Goal: Transaction & Acquisition: Purchase product/service

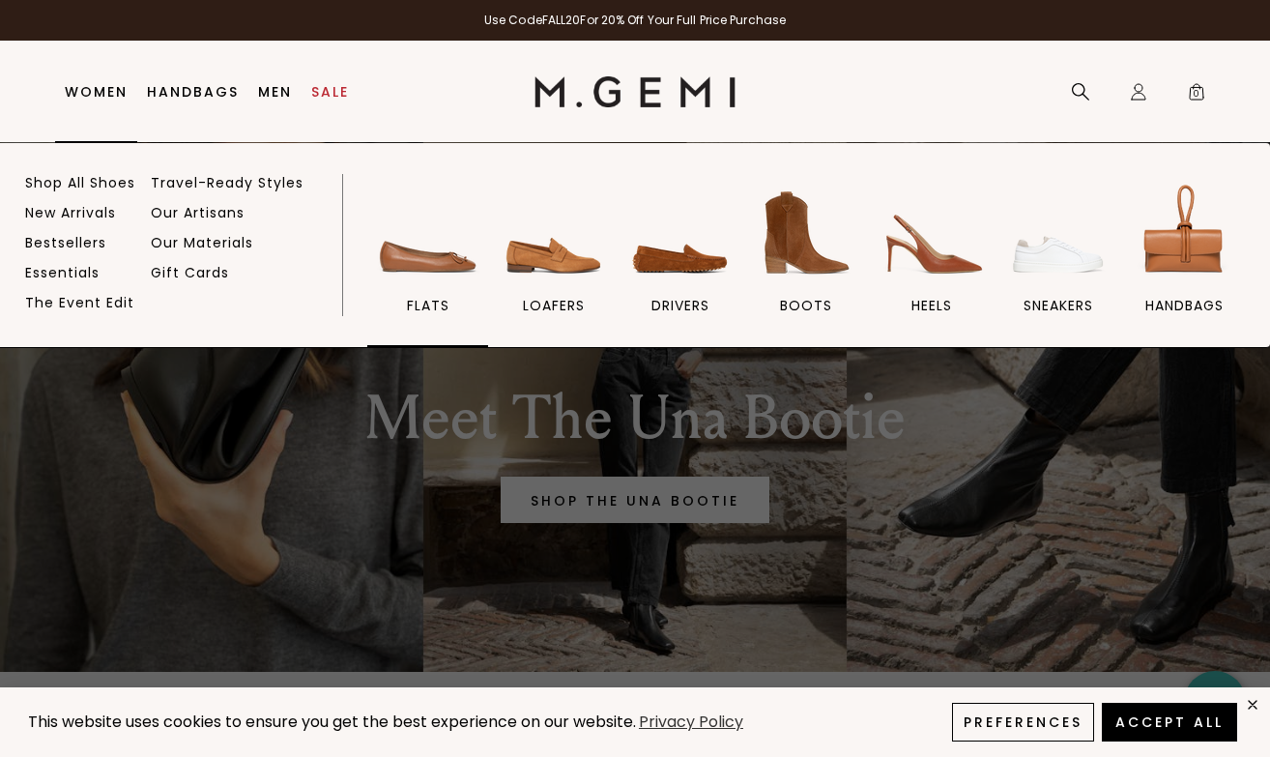
click at [432, 306] on span "flats" at bounding box center [428, 305] width 43 height 17
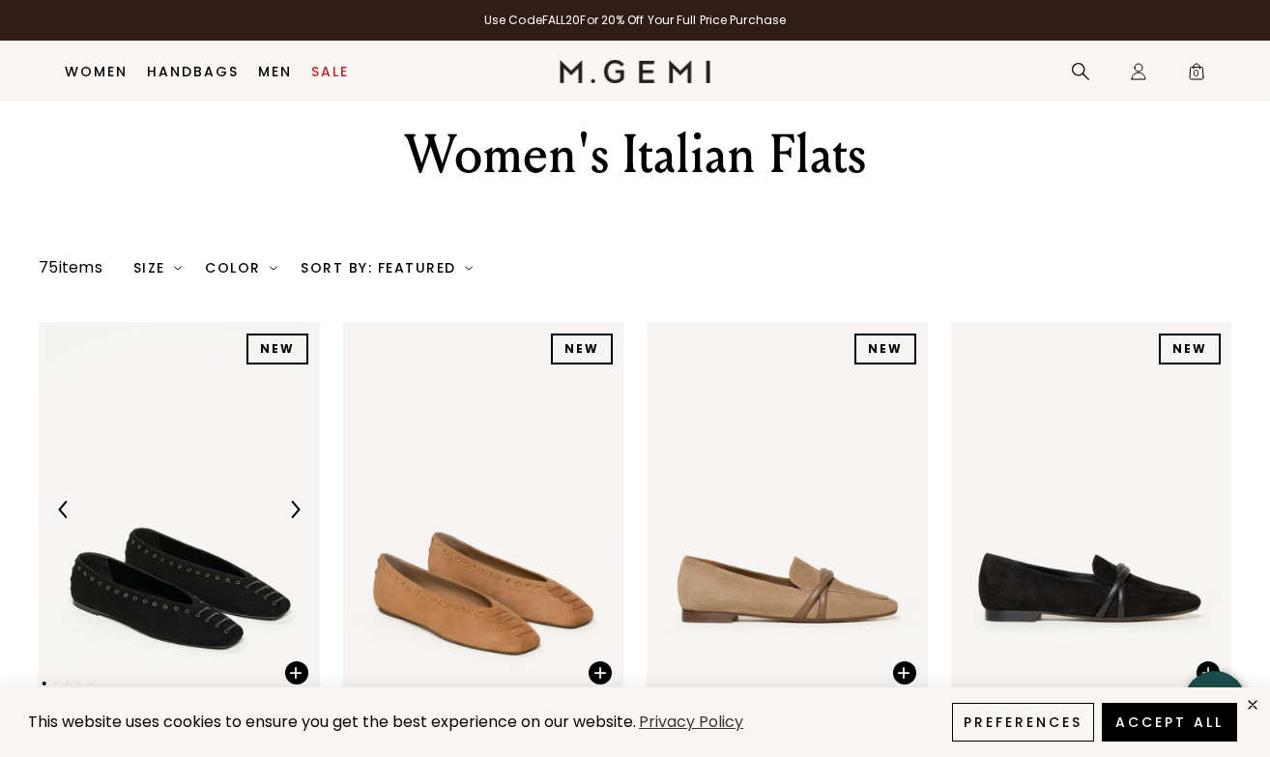
scroll to position [51, 0]
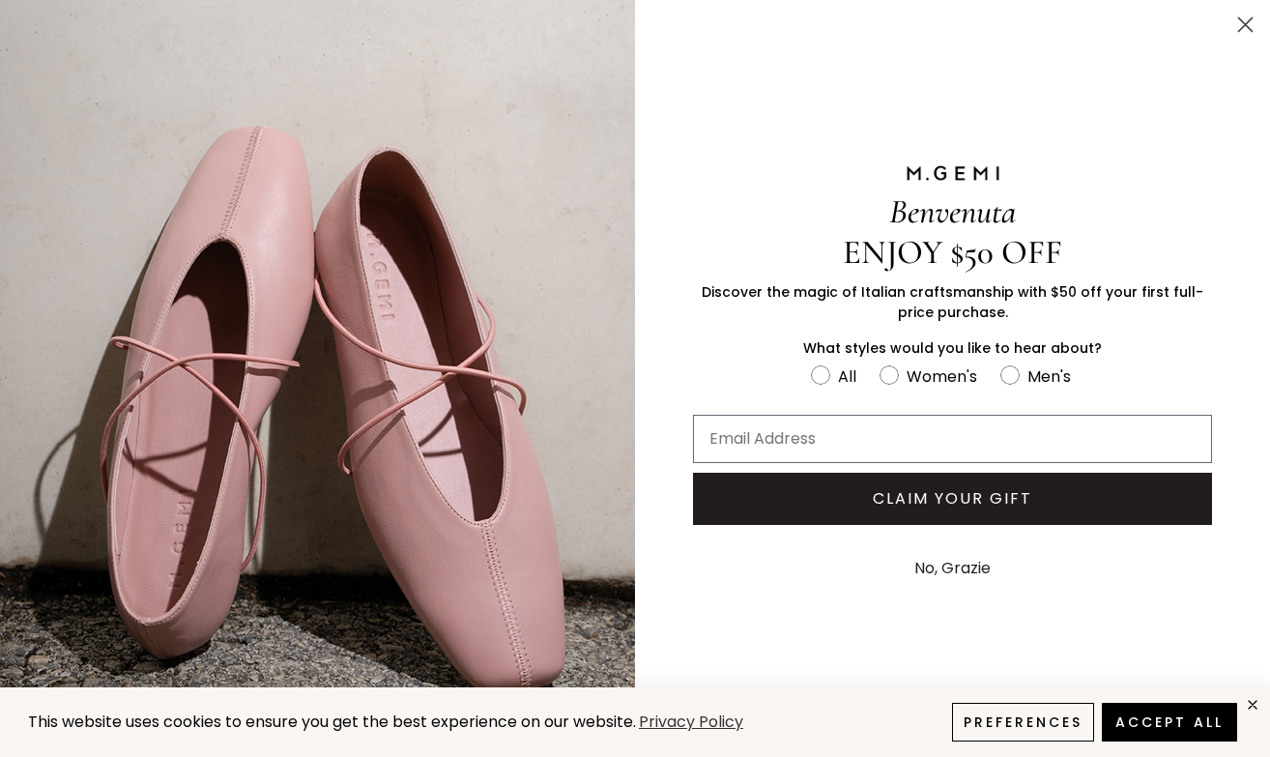
click at [1250, 19] on icon "Close dialog" at bounding box center [1246, 25] width 14 height 14
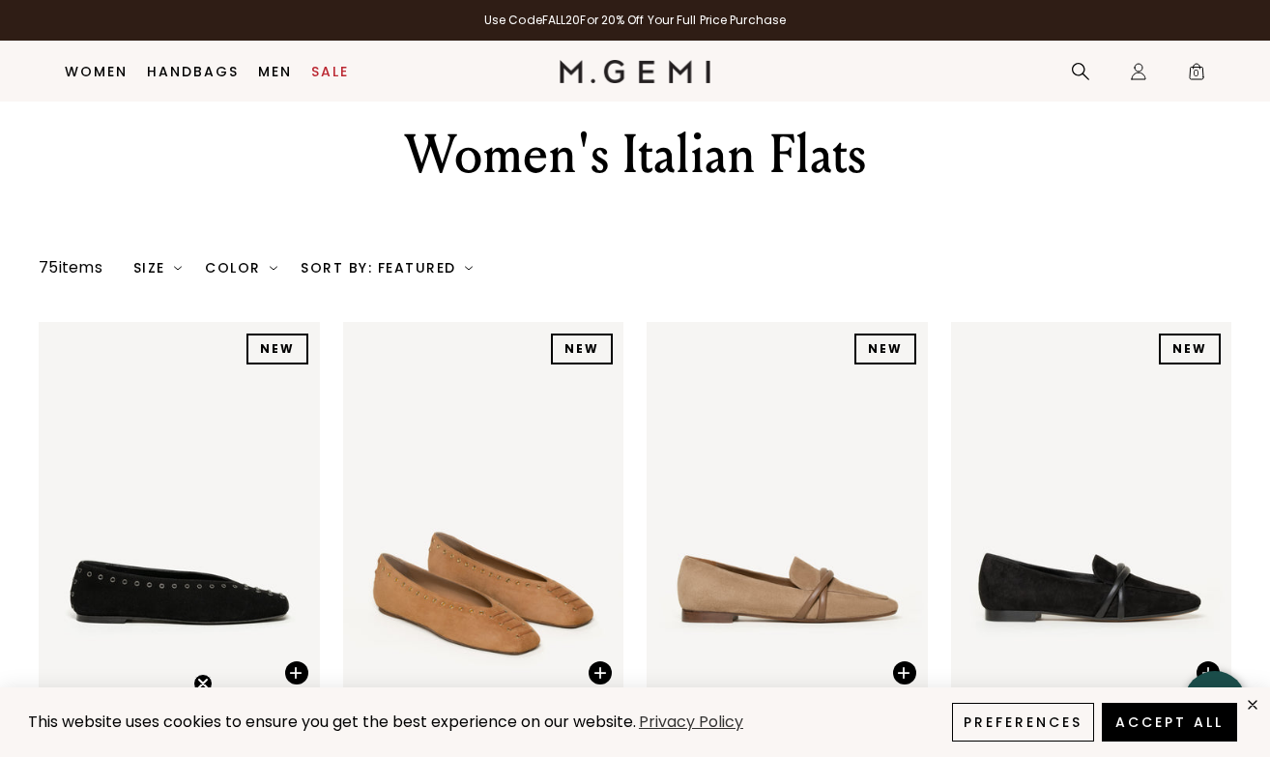
click at [169, 272] on div "Size" at bounding box center [157, 267] width 49 height 15
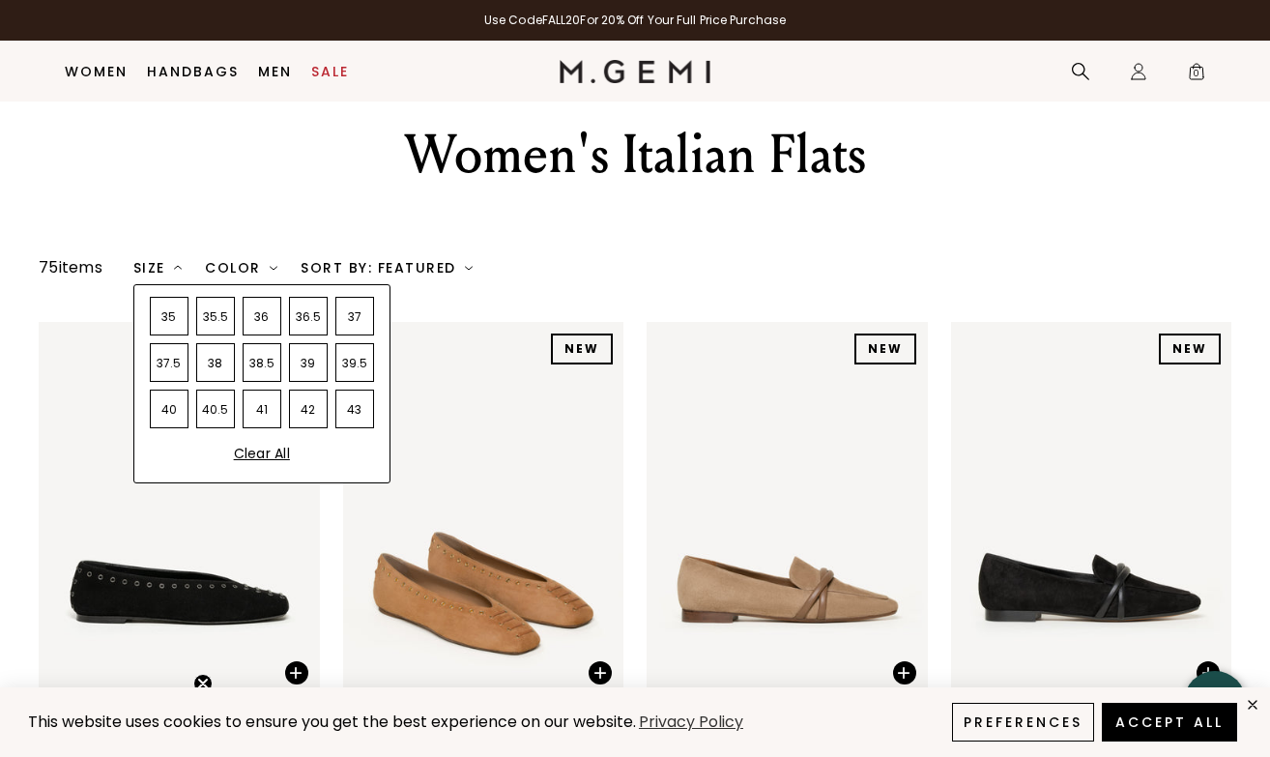
click at [302, 356] on div "39" at bounding box center [308, 362] width 39 height 39
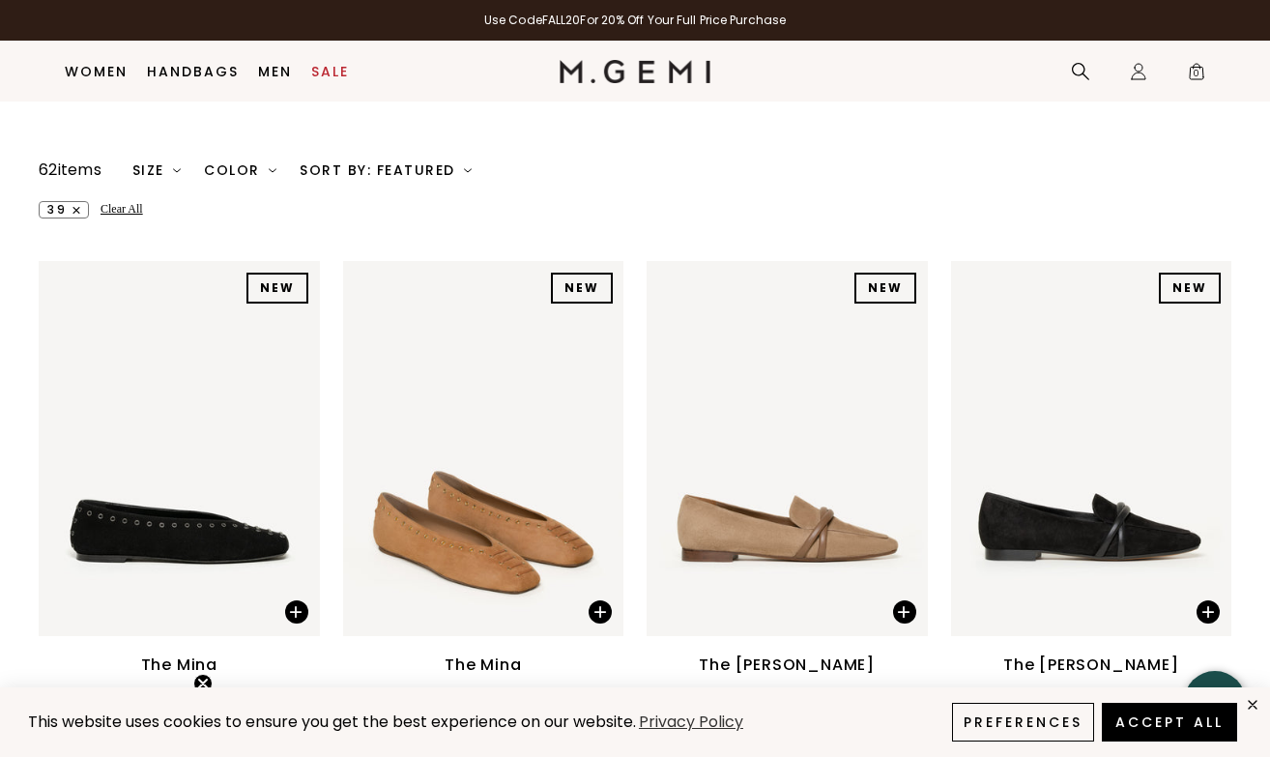
scroll to position [129, 0]
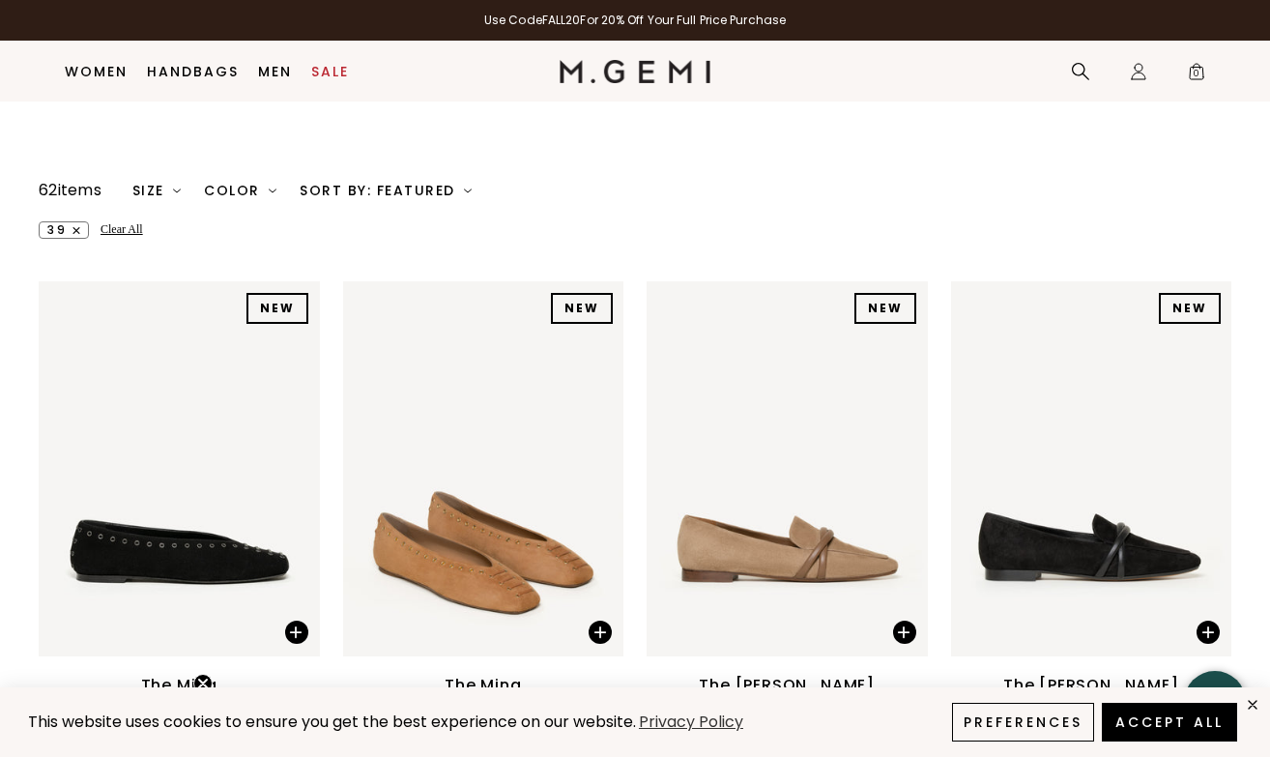
click at [259, 184] on div "Color" at bounding box center [240, 190] width 72 height 15
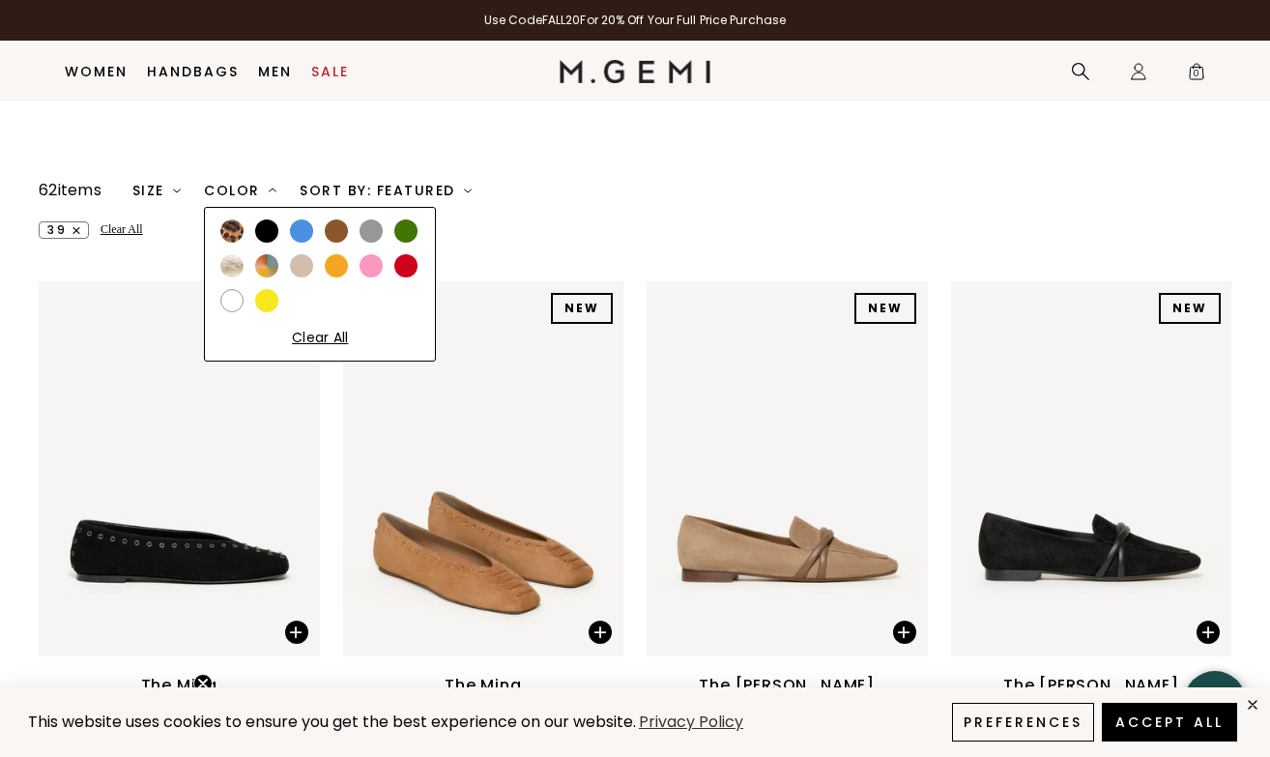
click at [340, 229] on div at bounding box center [336, 230] width 23 height 23
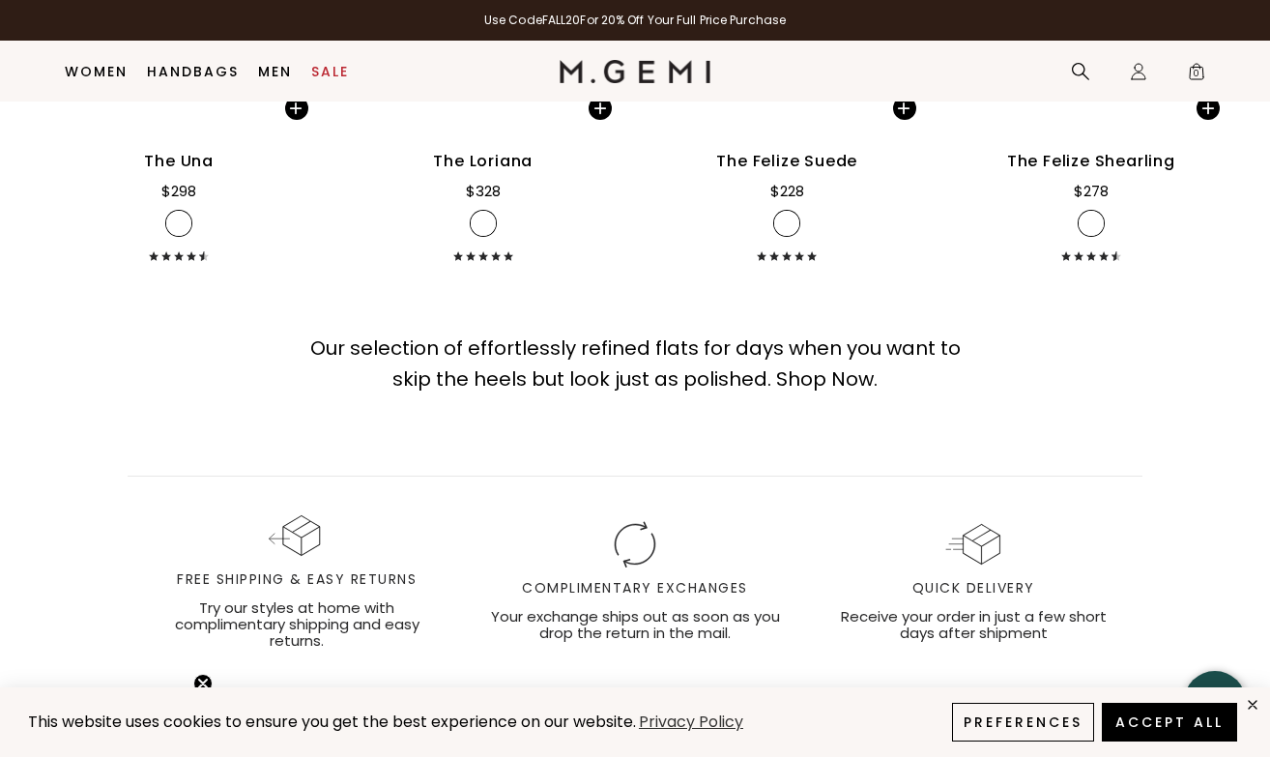
scroll to position [262, 0]
